Goal: Transaction & Acquisition: Subscribe to service/newsletter

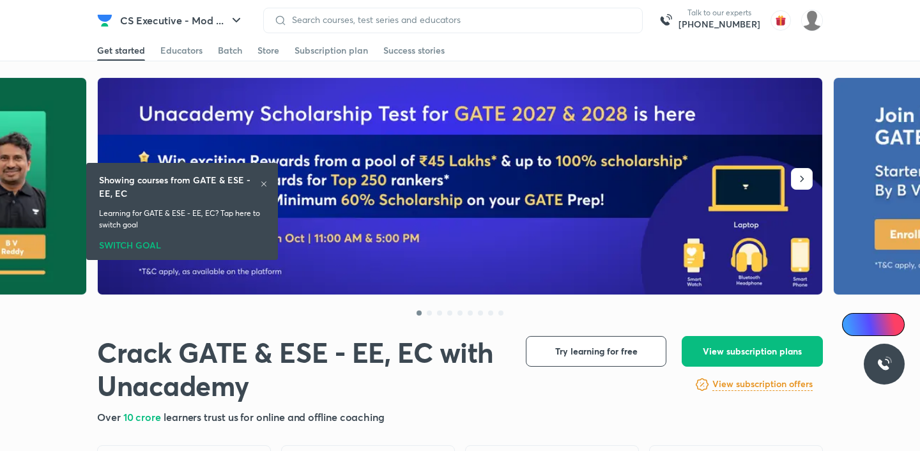
scroll to position [121, 0]
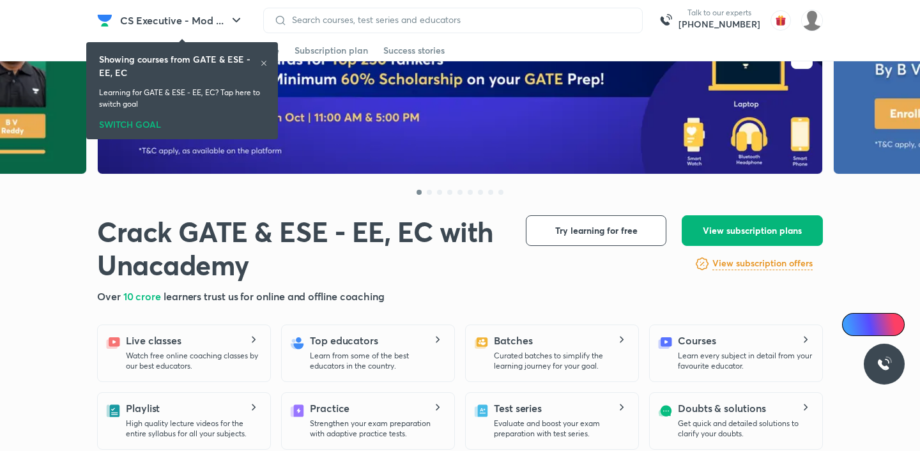
click at [699, 233] on button "View subscription plans" at bounding box center [752, 230] width 141 height 31
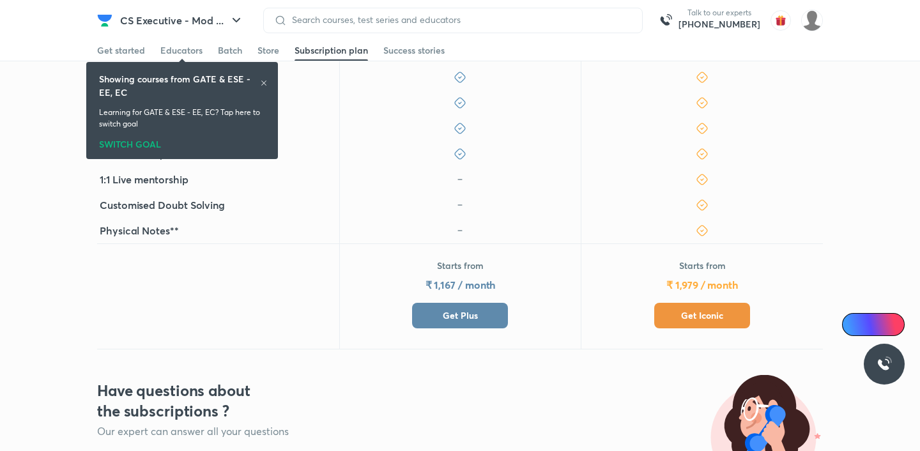
scroll to position [572, 0]
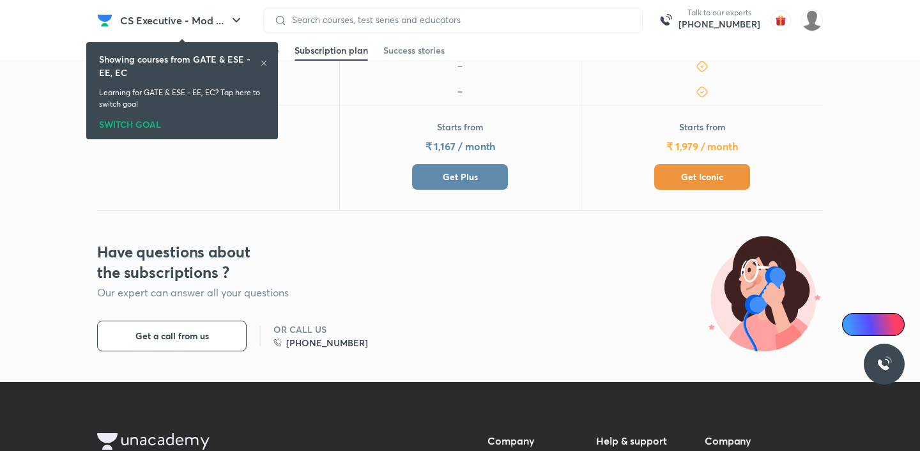
click at [716, 171] on span "Get Iconic" at bounding box center [702, 177] width 42 height 13
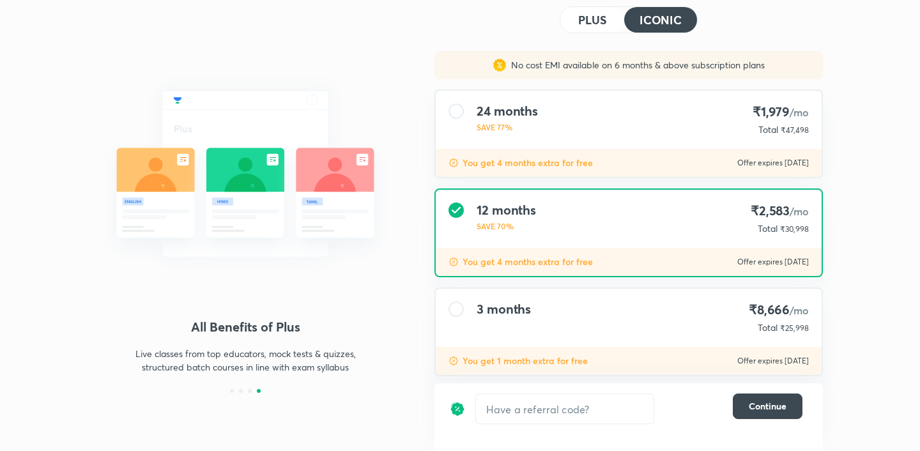
scroll to position [62, 0]
